Goal: Check status: Check status

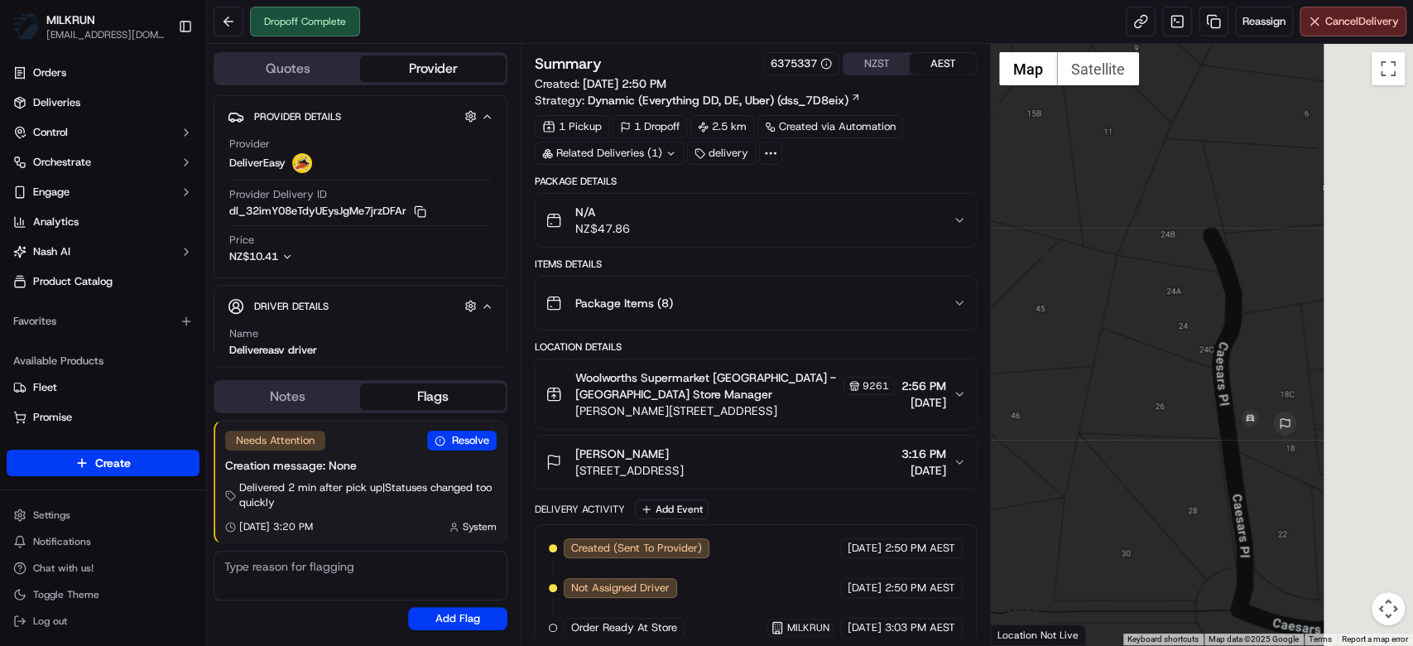
drag, startPoint x: 1302, startPoint y: 287, endPoint x: 1175, endPoint y: 239, distance: 135.4
click at [1175, 239] on div at bounding box center [1202, 344] width 422 height 601
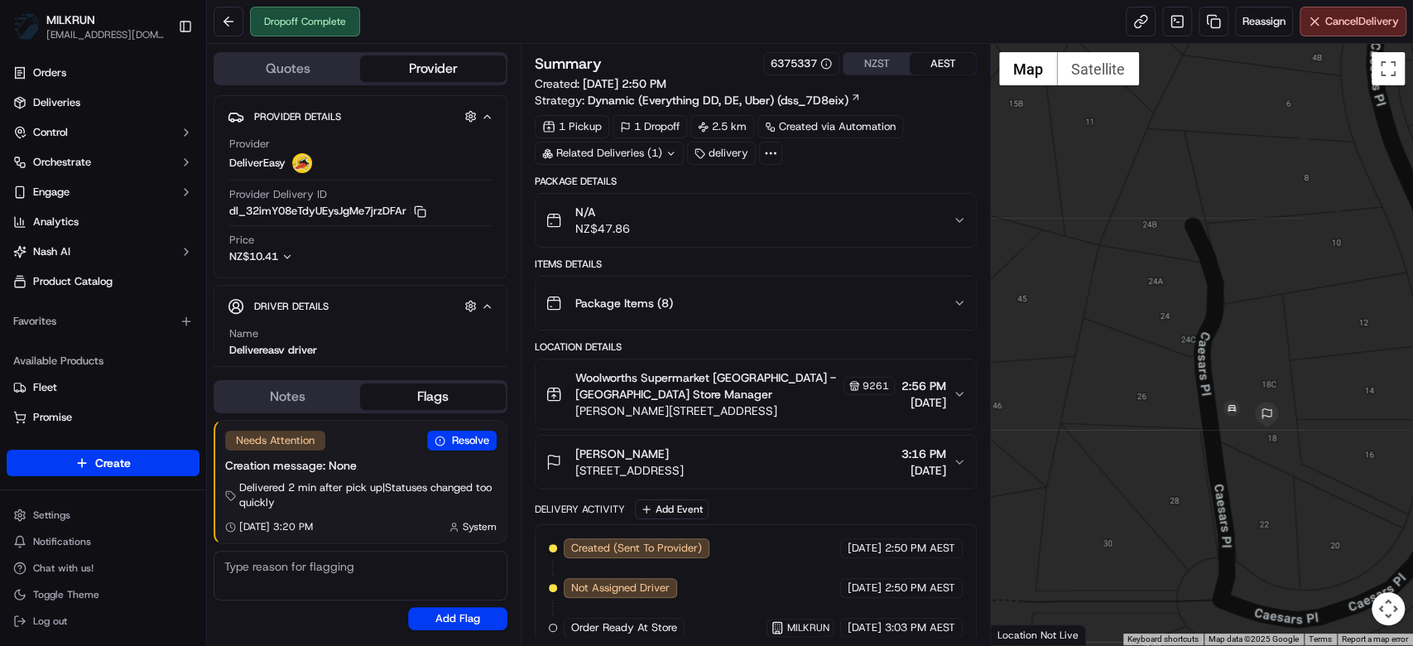
scroll to position [329, 0]
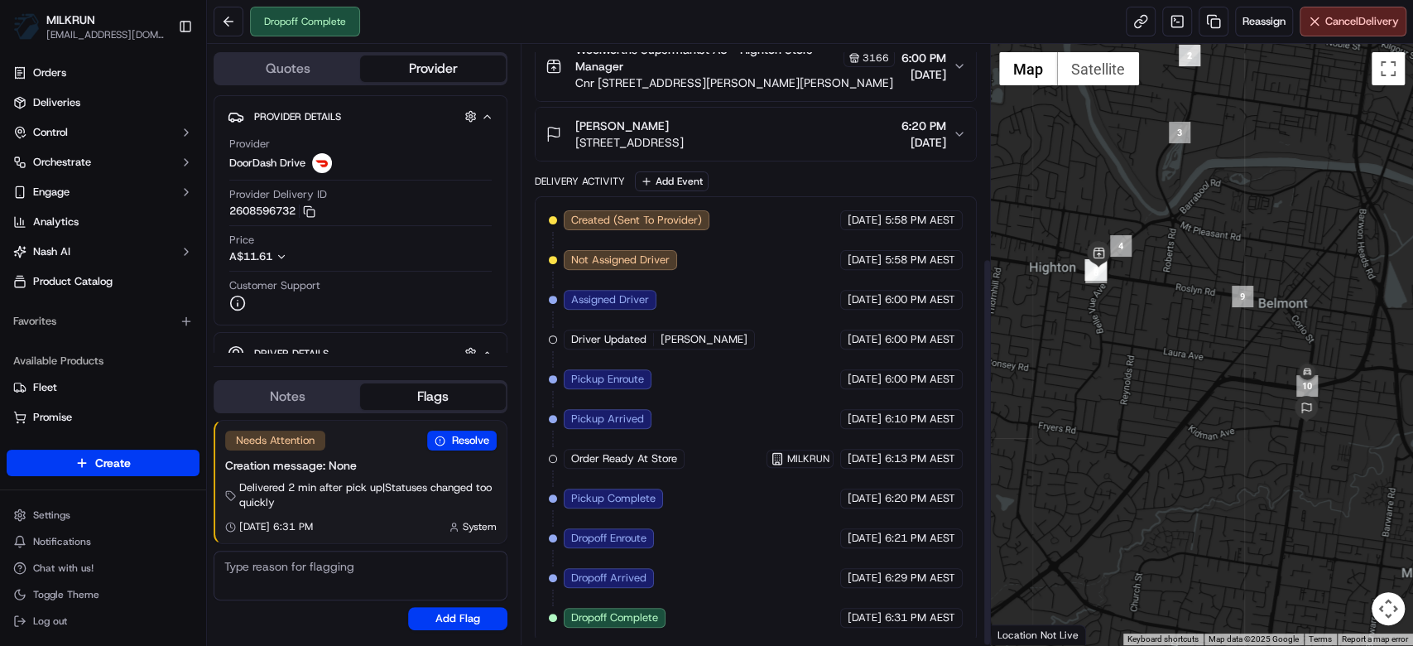
scroll to position [329, 0]
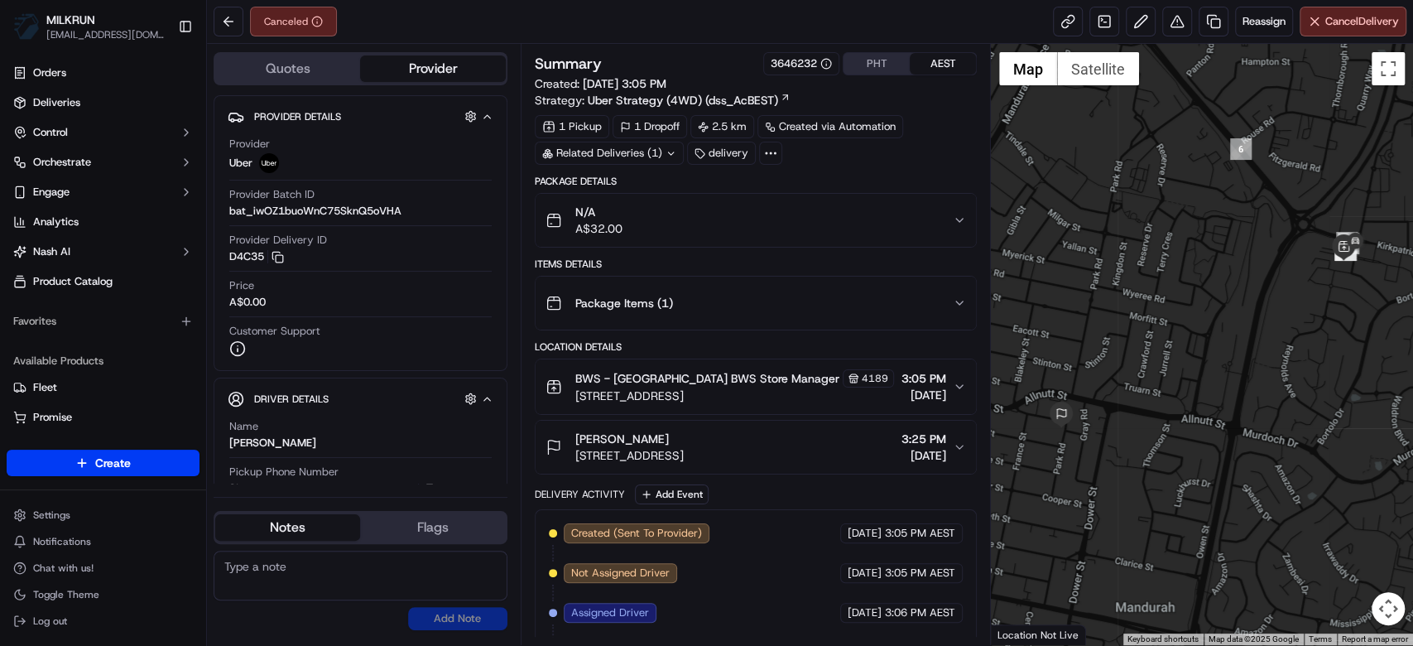
scroll to position [171, 0]
